Goal: Information Seeking & Learning: Find contact information

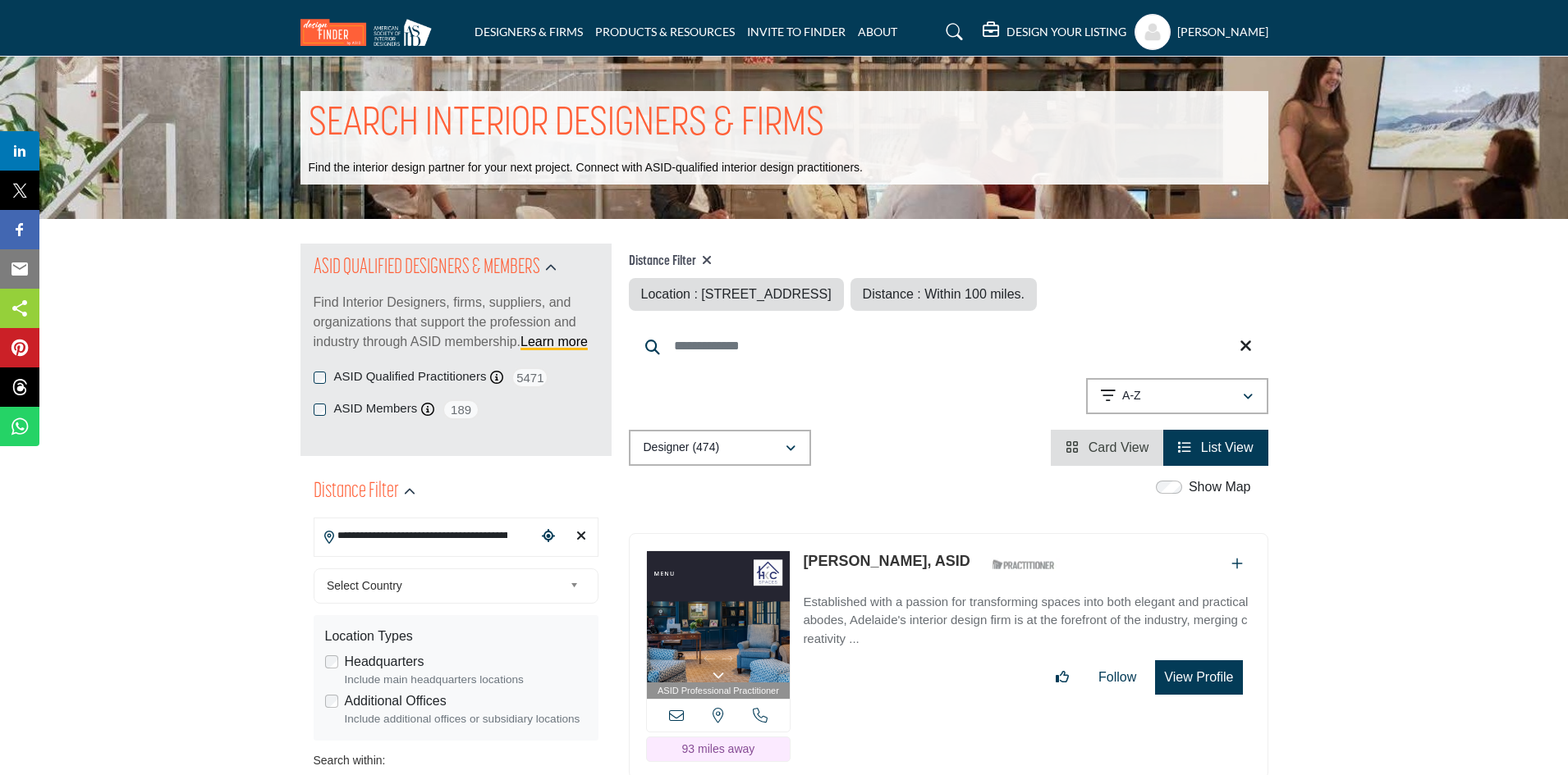
drag, startPoint x: 519, startPoint y: 537, endPoint x: 75, endPoint y: 526, distance: 444.1
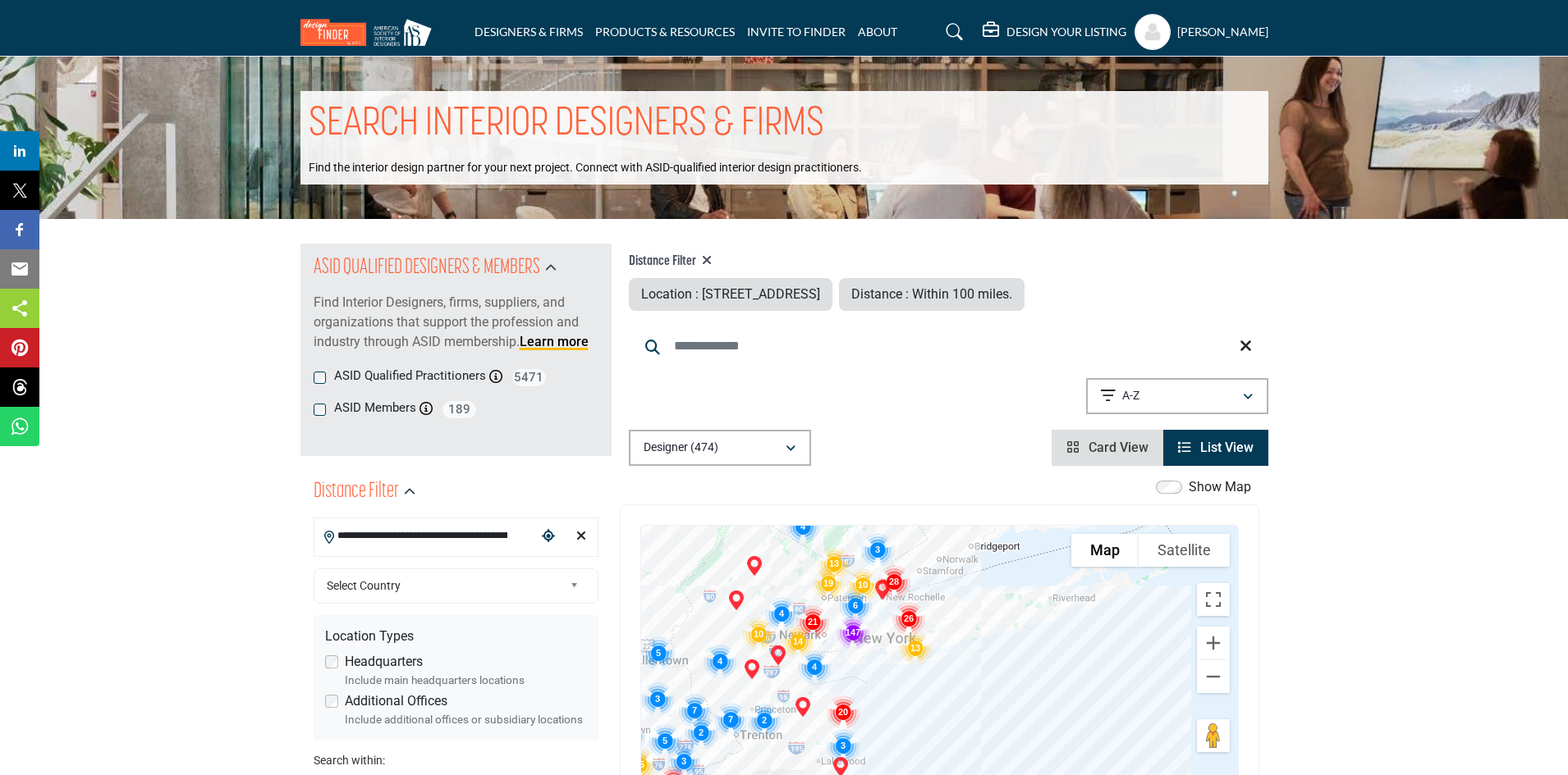
click at [1032, 577] on div "To navigate, press the arrow keys." at bounding box center [939, 688] width 597 height 326
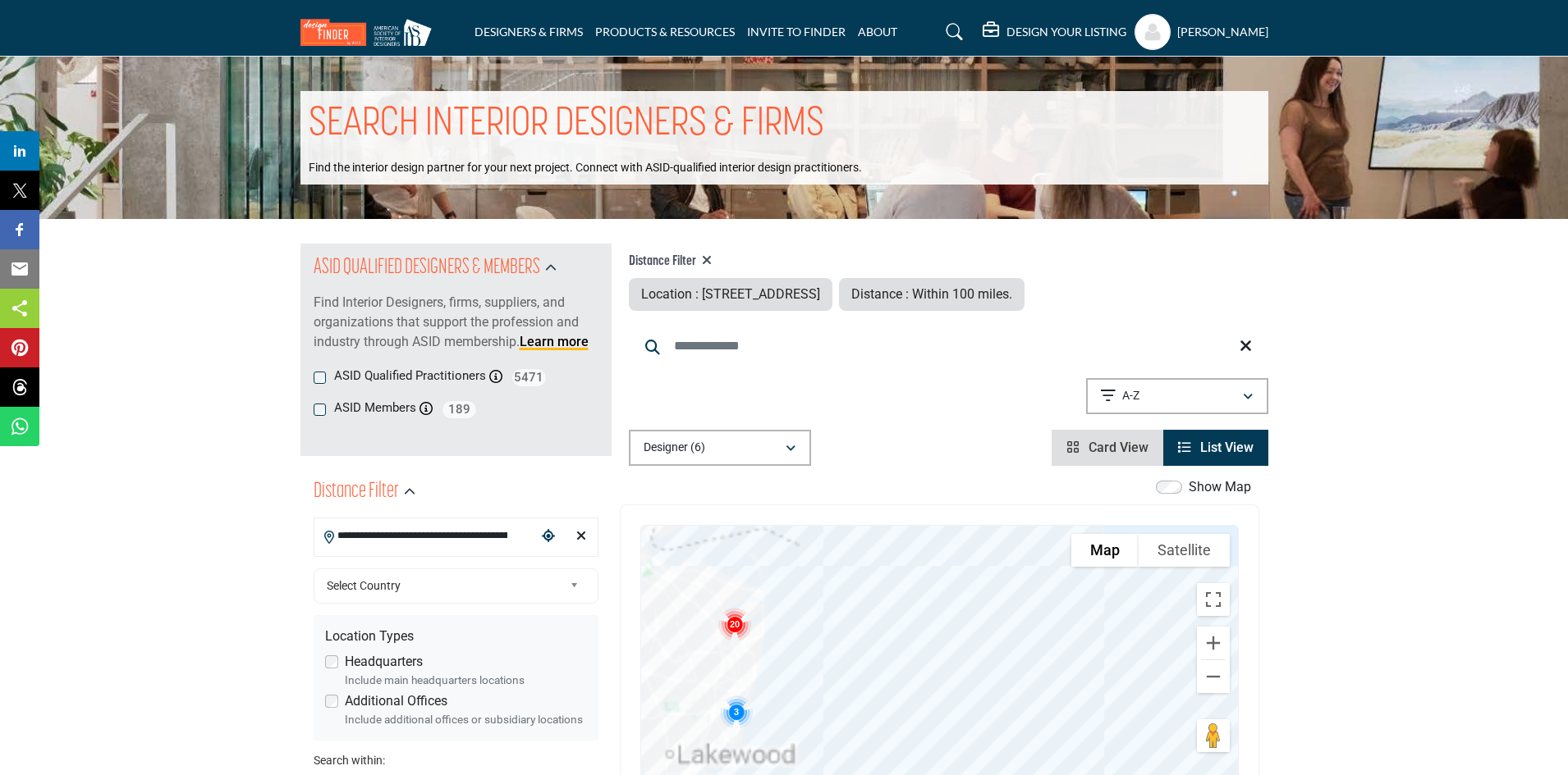
drag, startPoint x: 869, startPoint y: 676, endPoint x: 940, endPoint y: 597, distance: 106.2
click at [940, 597] on div "To navigate, press the arrow keys." at bounding box center [939, 688] width 597 height 326
drag, startPoint x: 727, startPoint y: 721, endPoint x: 1056, endPoint y: 517, distance: 387.1
click at [1056, 517] on div "To navigate the map with touch gestures double-tap and hold your finger on the …" at bounding box center [939, 689] width 639 height 369
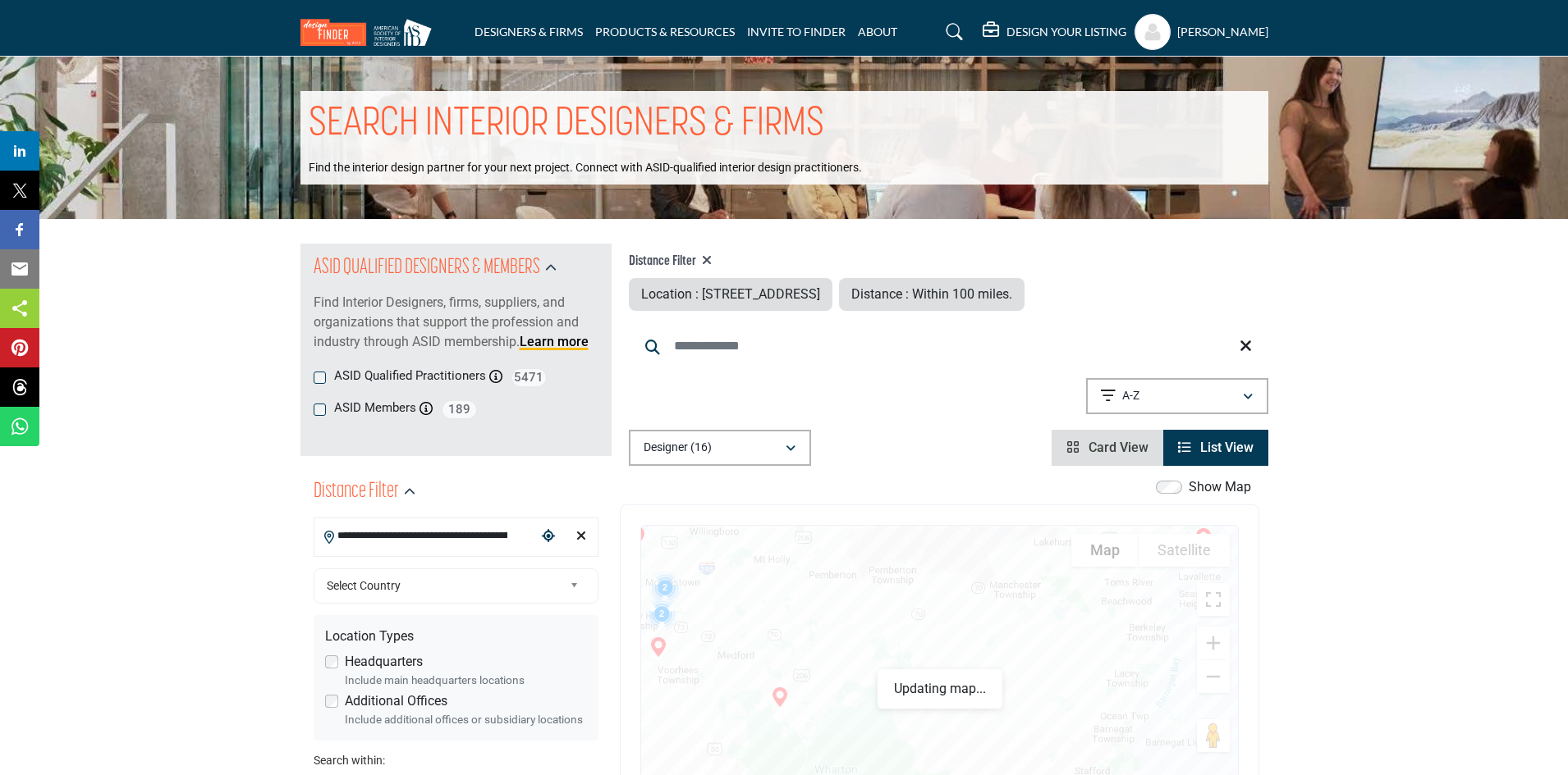
drag, startPoint x: 779, startPoint y: 698, endPoint x: 1084, endPoint y: 612, distance: 316.9
click at [1084, 612] on div at bounding box center [939, 688] width 597 height 326
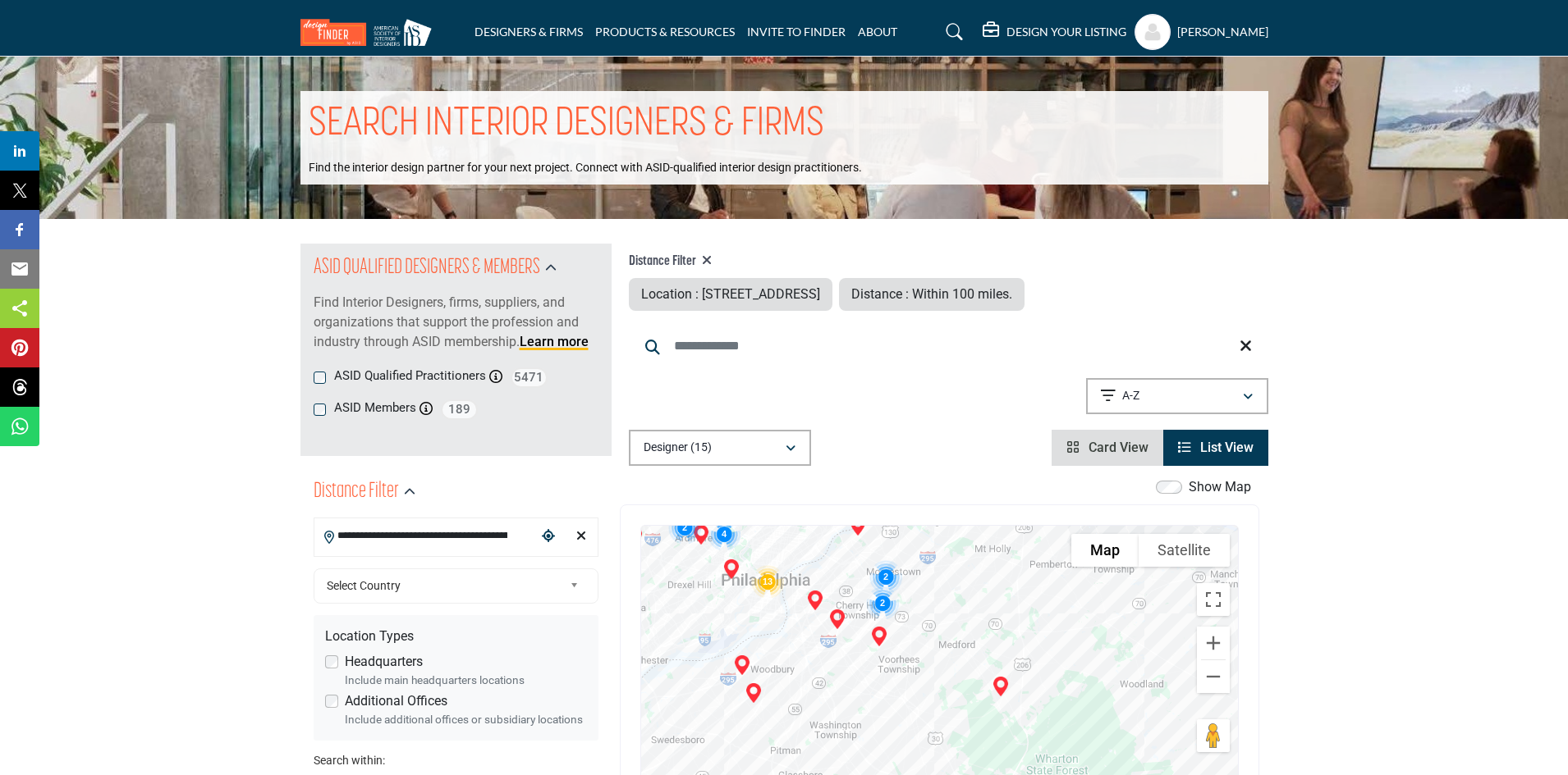
drag, startPoint x: 808, startPoint y: 674, endPoint x: 937, endPoint y: 701, distance: 131.8
click at [937, 701] on div at bounding box center [939, 688] width 597 height 326
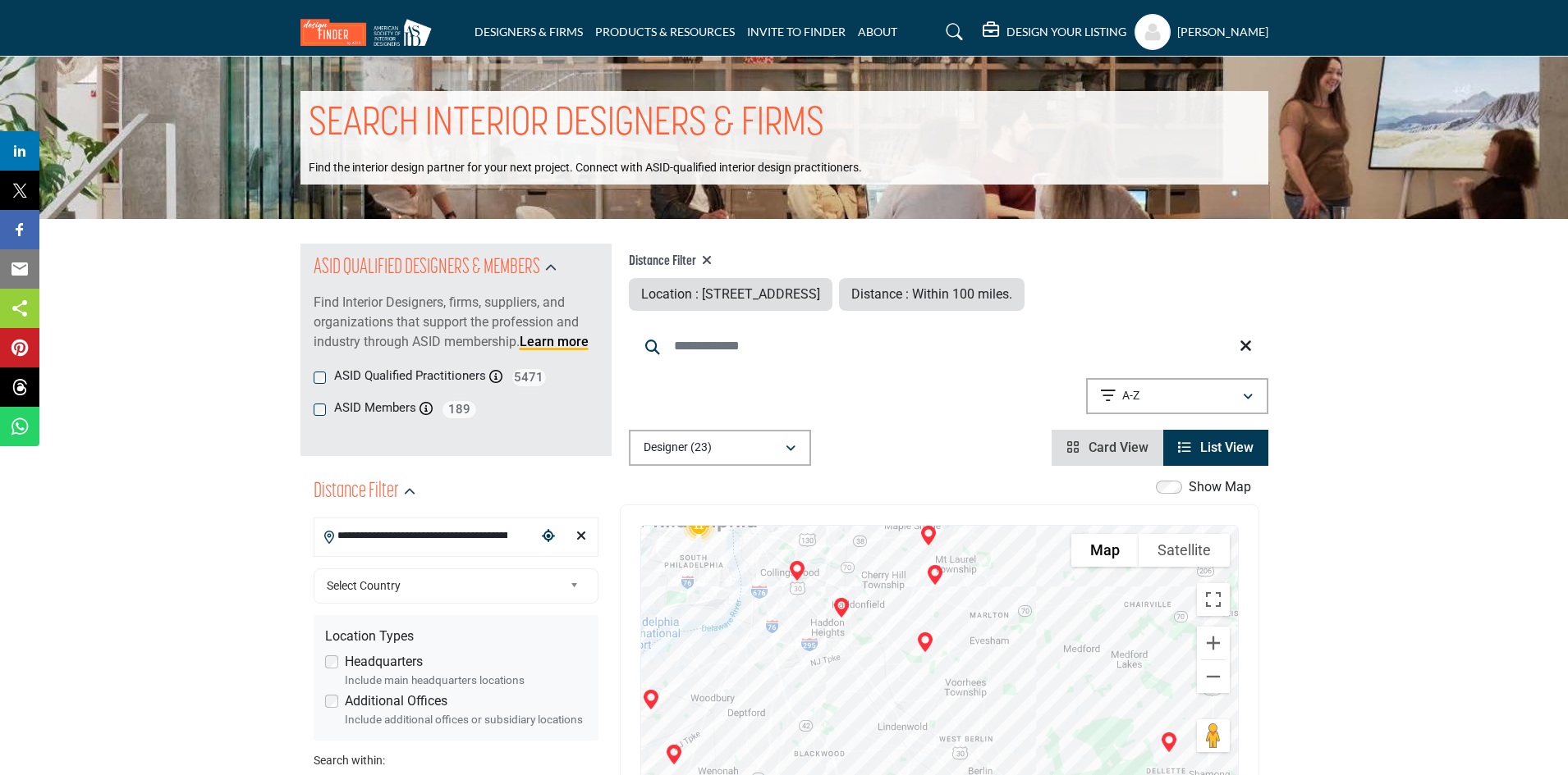
drag, startPoint x: 756, startPoint y: 707, endPoint x: 757, endPoint y: 535, distance: 172.0
click at [757, 535] on div at bounding box center [939, 688] width 597 height 326
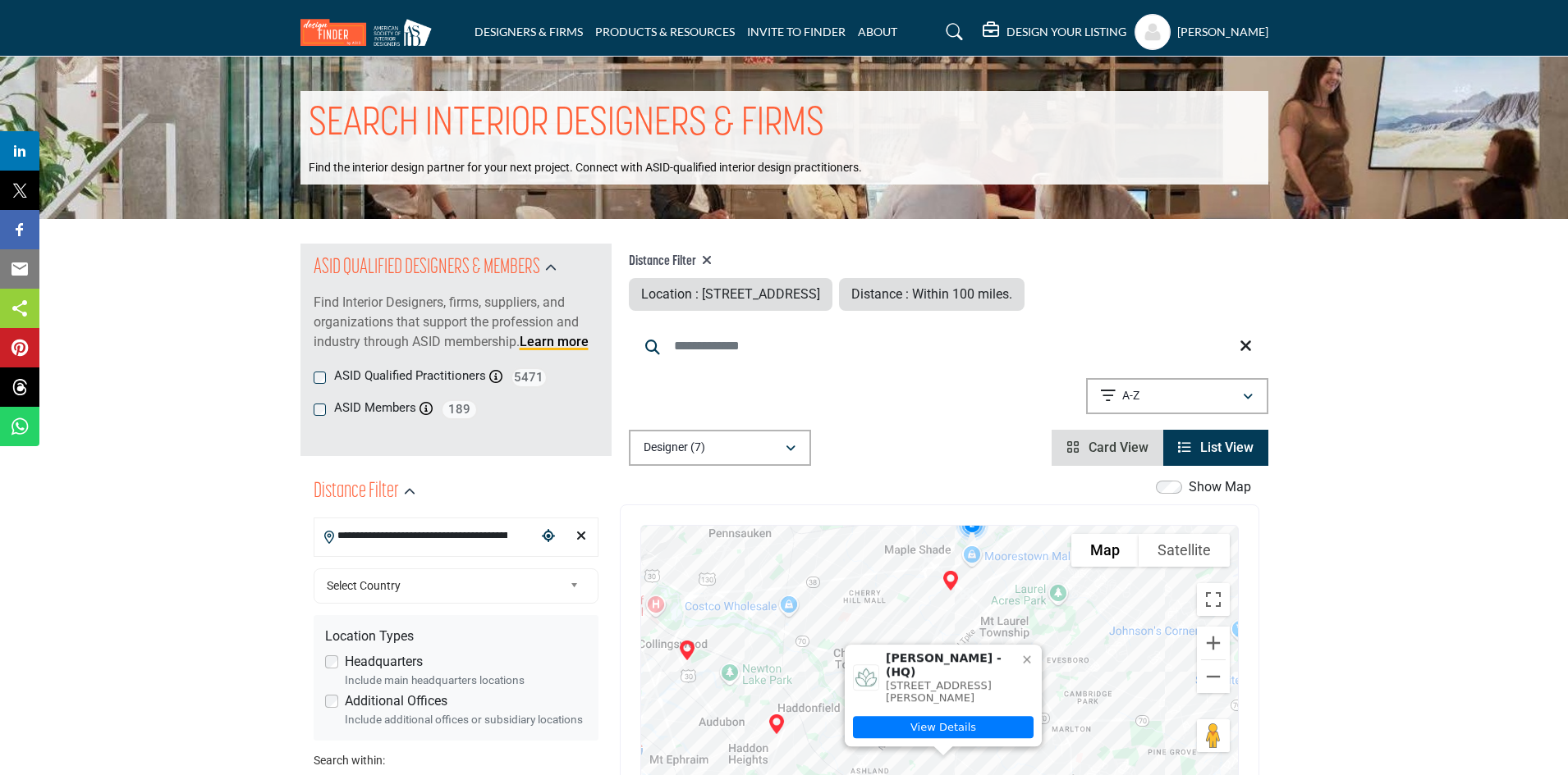
drag, startPoint x: 802, startPoint y: 593, endPoint x: 805, endPoint y: 677, distance: 84.1
click at [805, 677] on div "Elizabeth Crafton - (HQ) 2005 Morris Dr, 08003-3046, USA View Details" at bounding box center [939, 688] width 597 height 326
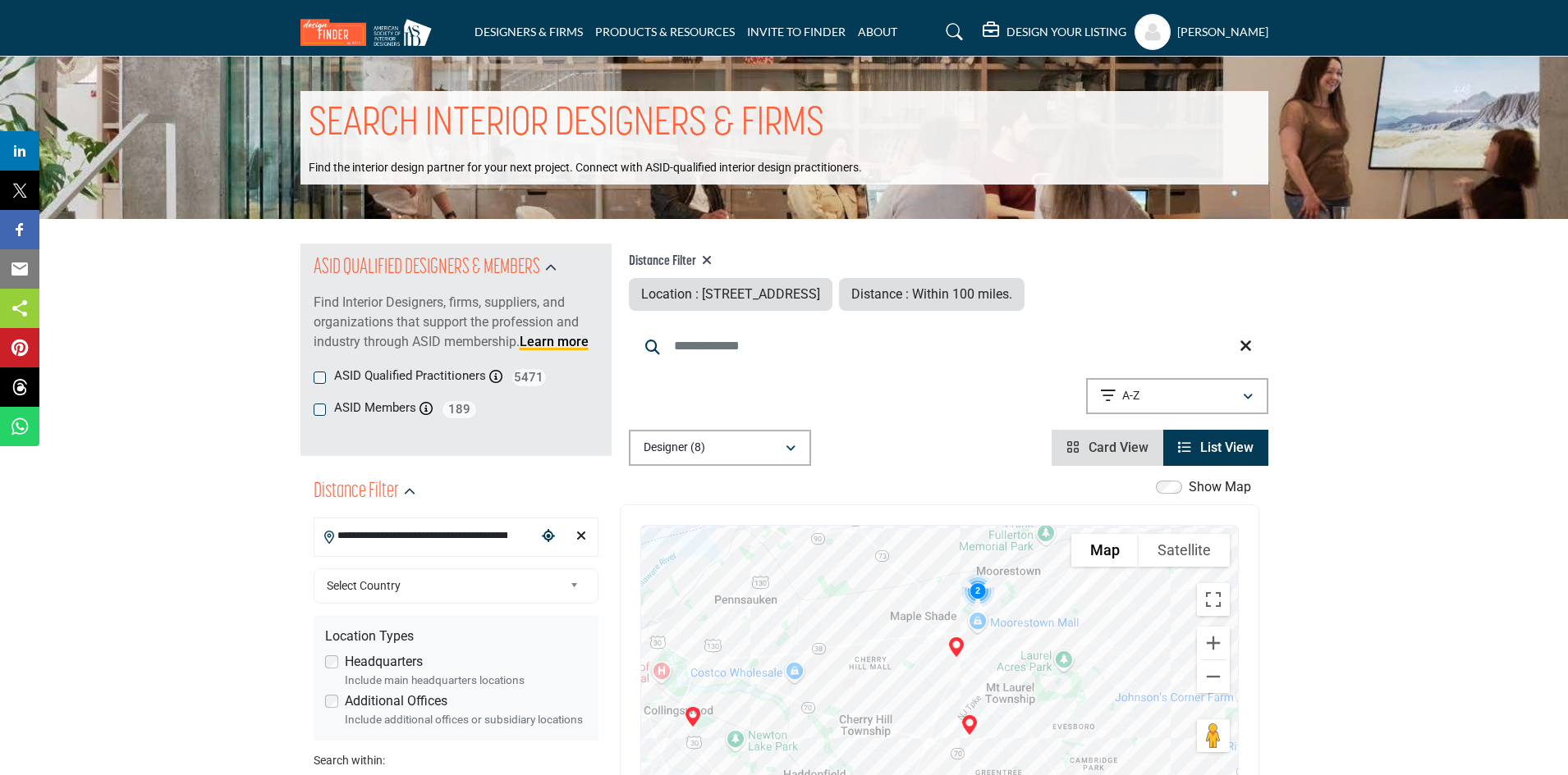
drag, startPoint x: 824, startPoint y: 686, endPoint x: 830, endPoint y: 602, distance: 84.2
click at [830, 602] on div at bounding box center [939, 688] width 597 height 326
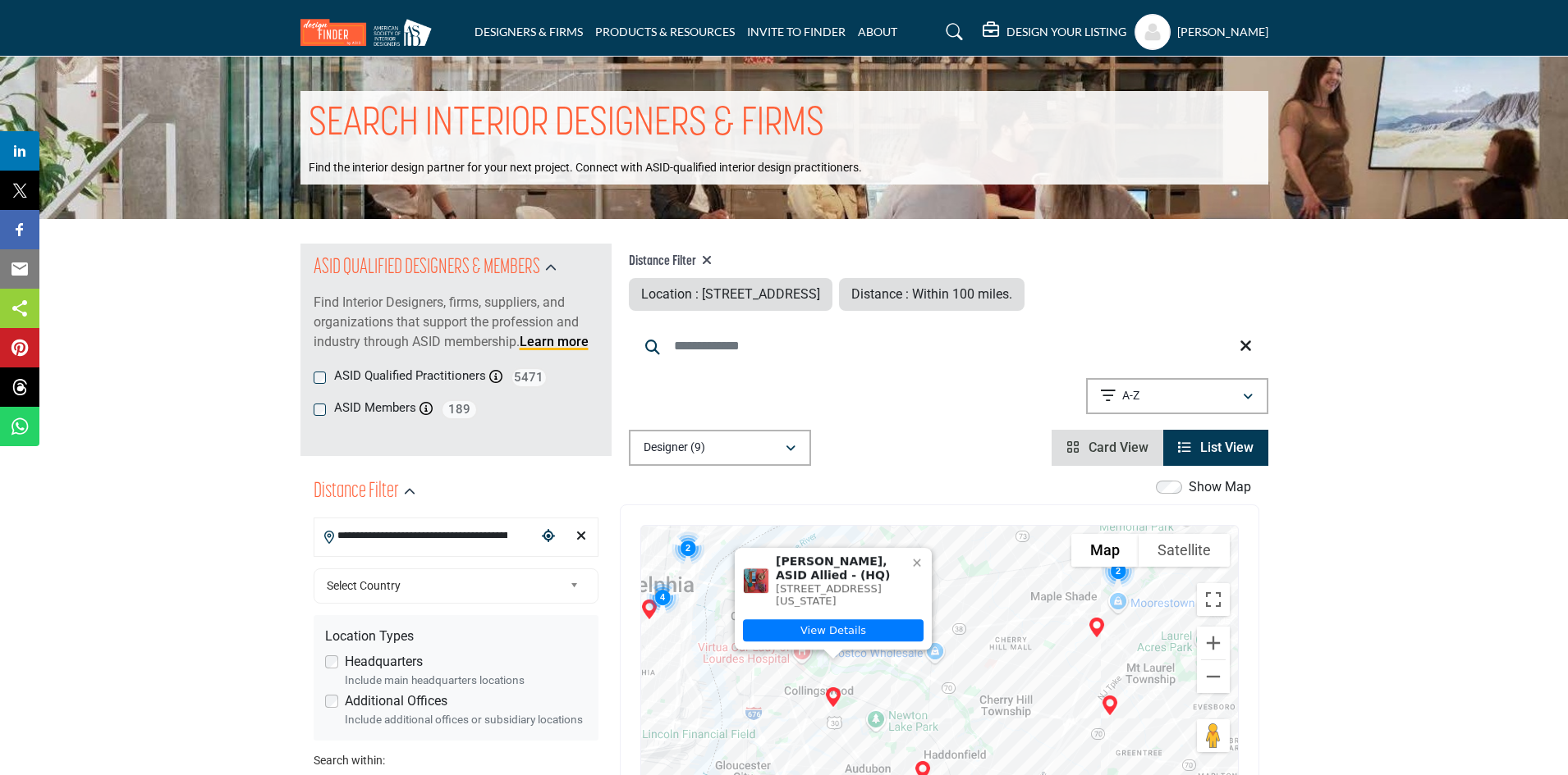
drag, startPoint x: 736, startPoint y: 726, endPoint x: 788, endPoint y: 675, distance: 72.8
click at [785, 676] on div "Cindy Rosario-Fetterman, ASID Allied - (HQ) 434 Virginia Ave, 08107-1939, USA V…" at bounding box center [939, 688] width 597 height 326
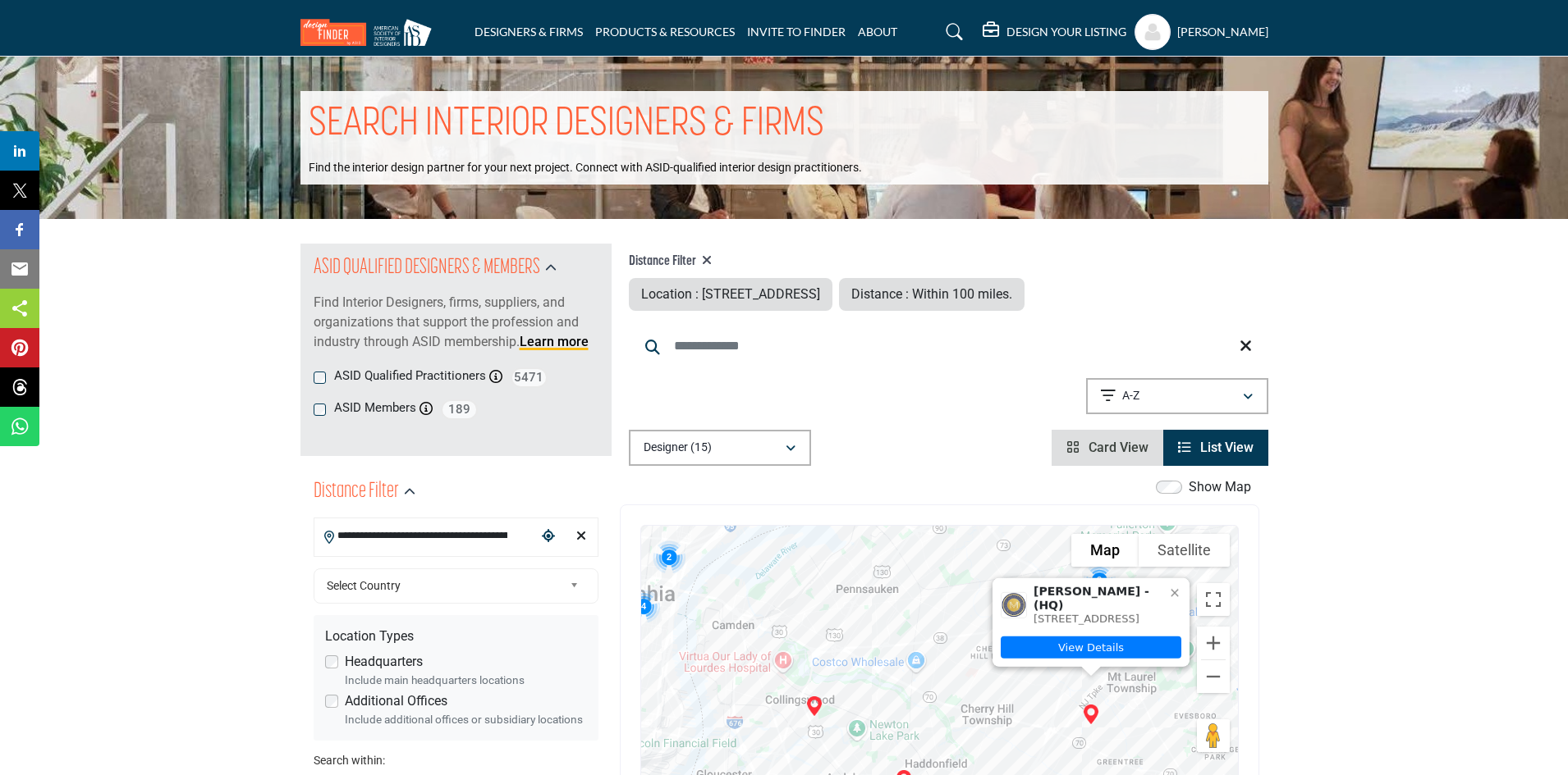
click at [1088, 713] on img "Bridget McMullin (HQ)" at bounding box center [1090, 714] width 33 height 33
click at [1089, 643] on link "View Details" at bounding box center [1091, 647] width 181 height 22
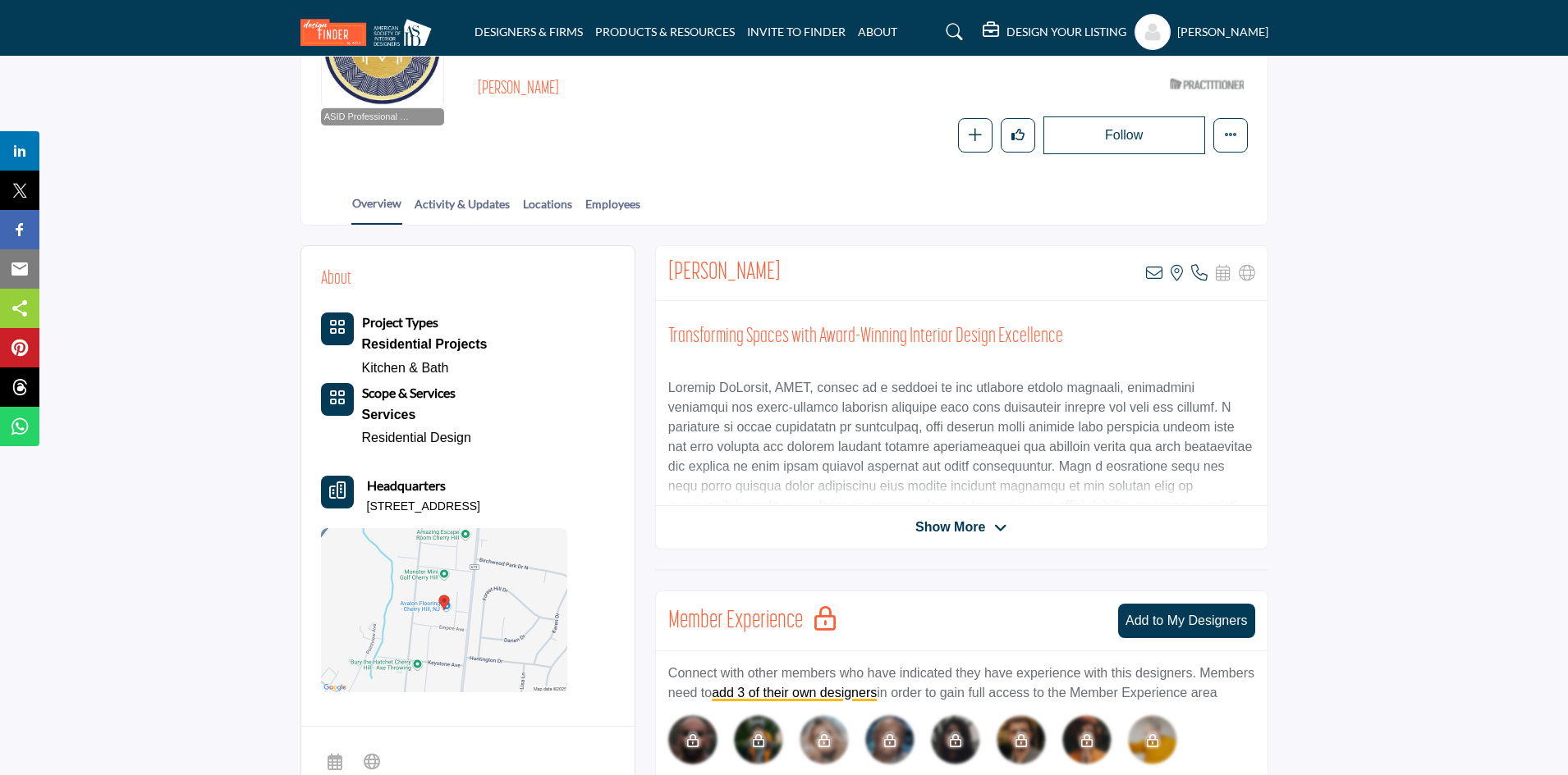
scroll to position [246, 0]
